Goal: Information Seeking & Learning: Learn about a topic

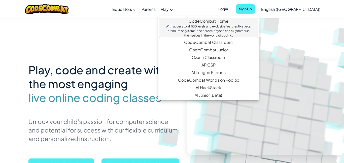
click at [229, 25] on div "With access to all 530 levels and exclusive features like pets, premium only it…" at bounding box center [208, 31] width 90 height 14
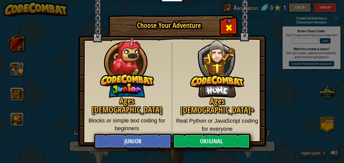
click at [228, 27] on span "Close modal" at bounding box center [229, 28] width 8 height 8
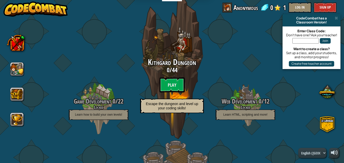
scroll to position [32, 0]
click at [18, 66] on button at bounding box center [17, 69] width 14 height 14
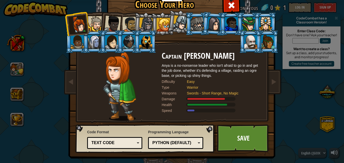
click at [111, 38] on div at bounding box center [111, 42] width 13 height 14
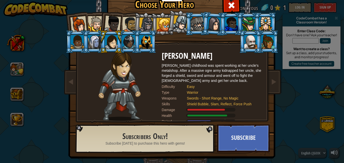
click at [111, 28] on div at bounding box center [112, 24] width 17 height 17
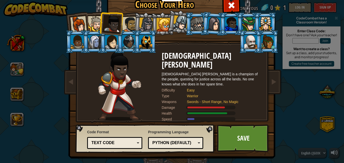
click at [133, 23] on div at bounding box center [130, 25] width 16 height 16
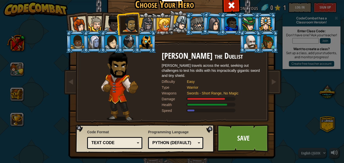
click at [146, 27] on div at bounding box center [146, 25] width 14 height 14
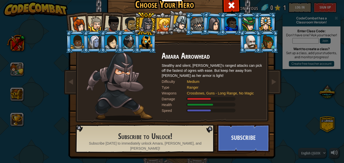
click at [140, 47] on div at bounding box center [145, 42] width 13 height 14
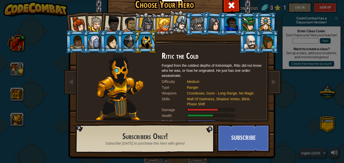
scroll to position [3, 0]
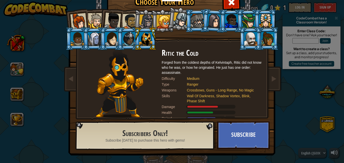
click at [271, 40] on div at bounding box center [267, 39] width 13 height 14
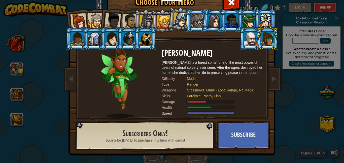
click at [255, 43] on div at bounding box center [250, 39] width 13 height 14
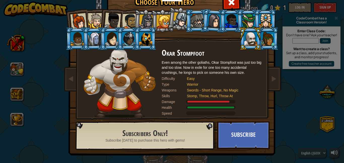
click at [151, 38] on div at bounding box center [145, 39] width 13 height 14
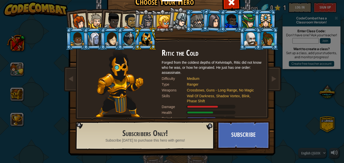
click at [147, 25] on div at bounding box center [146, 22] width 14 height 14
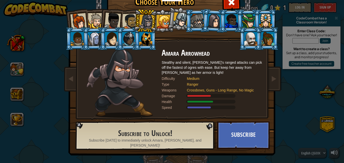
click at [196, 22] on div at bounding box center [196, 21] width 13 height 14
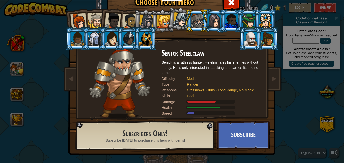
click at [143, 32] on div at bounding box center [145, 39] width 13 height 14
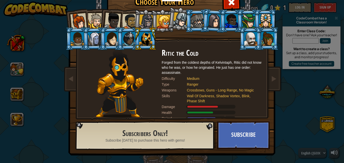
click at [80, 20] on div at bounding box center [78, 21] width 17 height 17
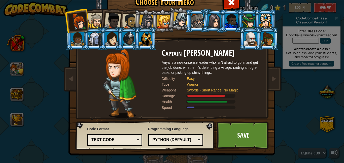
click at [176, 17] on div at bounding box center [180, 19] width 15 height 15
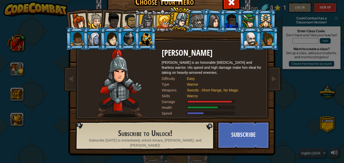
click at [166, 16] on div at bounding box center [164, 22] width 14 height 14
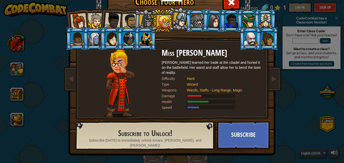
click at [127, 9] on li at bounding box center [128, 20] width 23 height 23
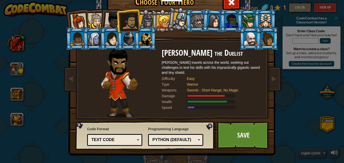
click at [147, 140] on div "Code Format Text code Blocks and code Blocks Blocks (Icons) Text code Blocks - …" at bounding box center [145, 136] width 136 height 26
click at [132, 136] on div "Text code" at bounding box center [114, 140] width 49 height 8
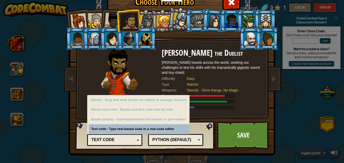
click at [132, 138] on div "Text code" at bounding box center [113, 140] width 44 height 6
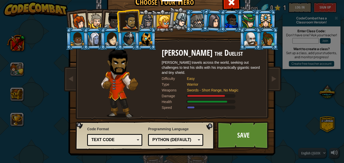
click at [167, 137] on div "Python (Default)" at bounding box center [174, 140] width 44 height 6
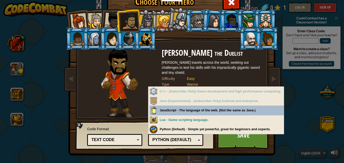
click at [167, 138] on div "Python (Default)" at bounding box center [174, 140] width 44 height 6
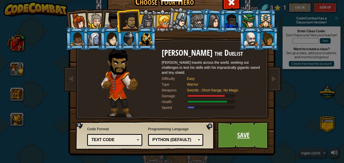
click at [259, 138] on link "Save" at bounding box center [243, 135] width 53 height 28
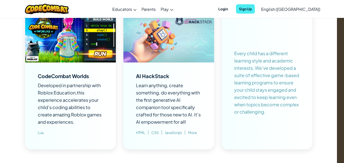
scroll to position [519, 7]
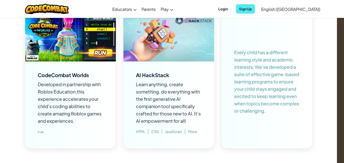
click at [159, 75] on div "AI HackStack" at bounding box center [152, 74] width 33 height 5
click at [165, 101] on span "Learn anything, create something, do everything with the first generative AI co…" at bounding box center [168, 102] width 65 height 42
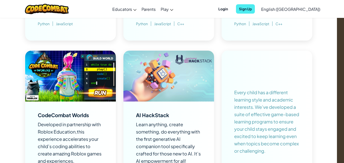
scroll to position [477, 7]
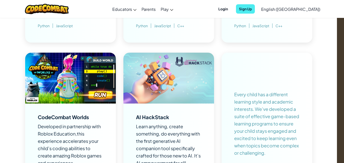
click at [174, 64] on img at bounding box center [168, 78] width 91 height 51
click at [194, 62] on img at bounding box center [168, 78] width 91 height 51
click at [149, 121] on div "AI HackStack Learn anything, create something, do everything with the first gen…" at bounding box center [168, 146] width 65 height 67
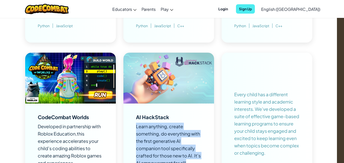
click at [149, 121] on div "AI HackStack Learn anything, create something, do everything with the first gen…" at bounding box center [168, 146] width 65 height 67
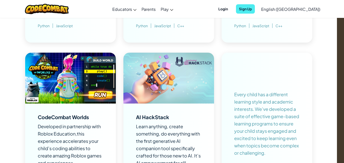
click at [149, 121] on div "AI HackStack Learn anything, create something, do everything with the first gen…" at bounding box center [168, 146] width 65 height 67
click at [147, 117] on div "AI HackStack" at bounding box center [152, 116] width 33 height 5
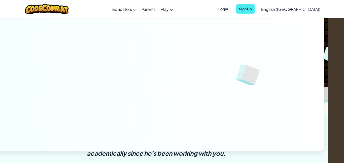
scroll to position [0, 16]
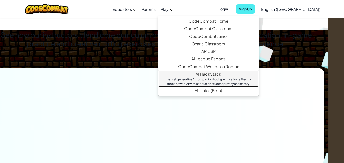
click at [207, 84] on div "The first generative AI companion tool specifically crafted for those new to AI…" at bounding box center [208, 81] width 90 height 9
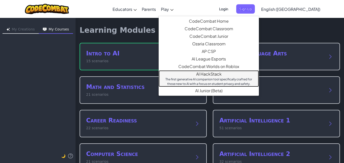
click at [251, 76] on link "AI HackStack The first generative AI companion tool specifically crafted for th…" at bounding box center [209, 78] width 100 height 17
